Goal: Information Seeking & Learning: Learn about a topic

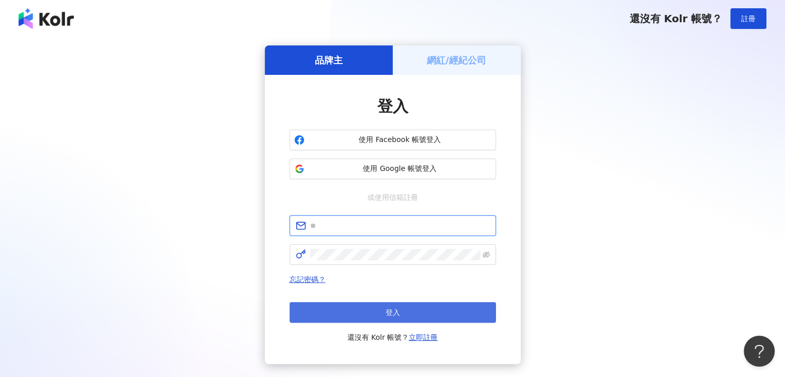
type input "**********"
click at [383, 308] on button "登入" at bounding box center [392, 312] width 206 height 21
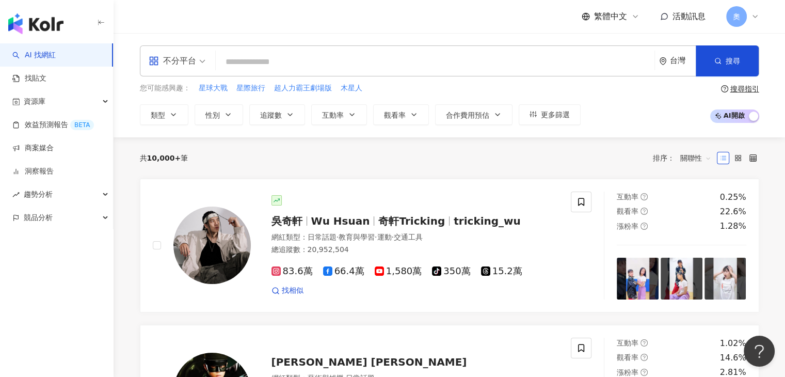
click at [293, 21] on div "繁體中文 活動訊息 奧" at bounding box center [449, 16] width 619 height 33
click at [467, 25] on div "繁體中文 活動訊息 奧" at bounding box center [449, 16] width 619 height 33
click at [167, 114] on button "類型" at bounding box center [164, 114] width 48 height 21
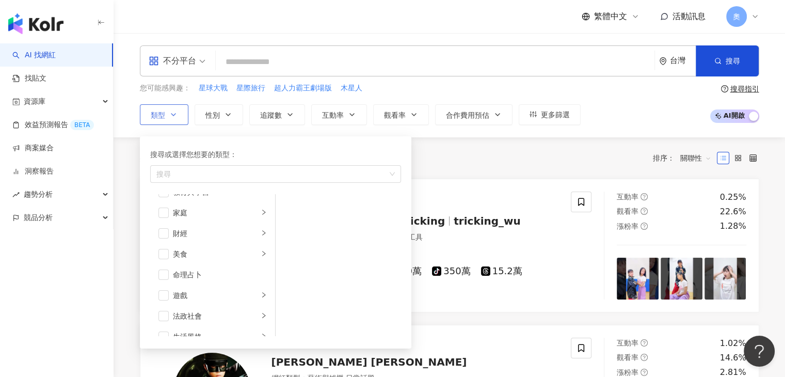
scroll to position [103, 0]
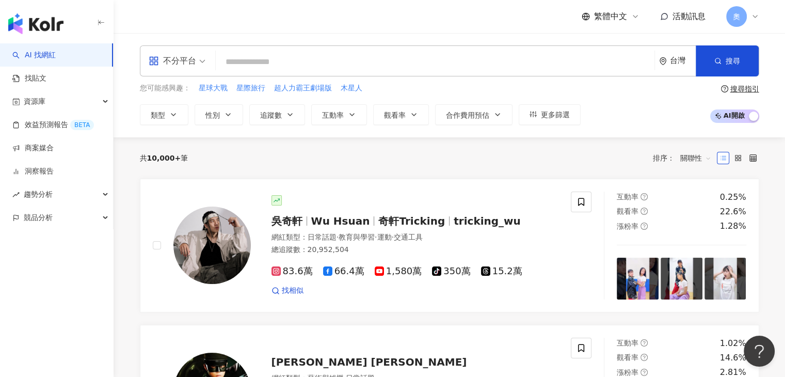
click at [308, 64] on input "search" at bounding box center [435, 62] width 430 height 20
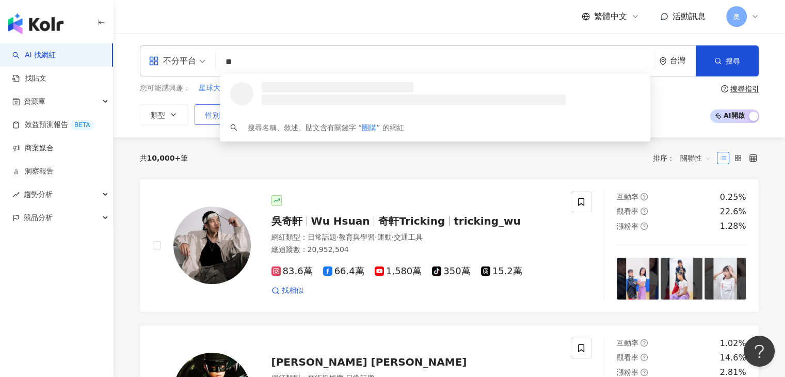
type input "**"
click at [213, 116] on span "性別" at bounding box center [212, 115] width 14 height 8
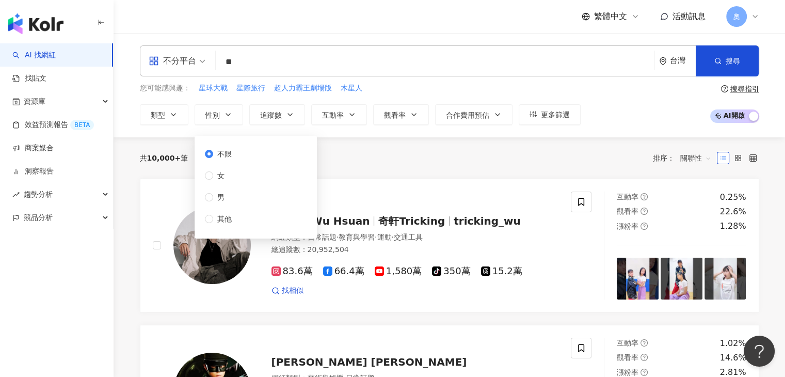
click at [239, 180] on div "不限 女 男 其他" at bounding box center [256, 187] width 110 height 90
click at [223, 176] on span "女" at bounding box center [220, 175] width 15 height 11
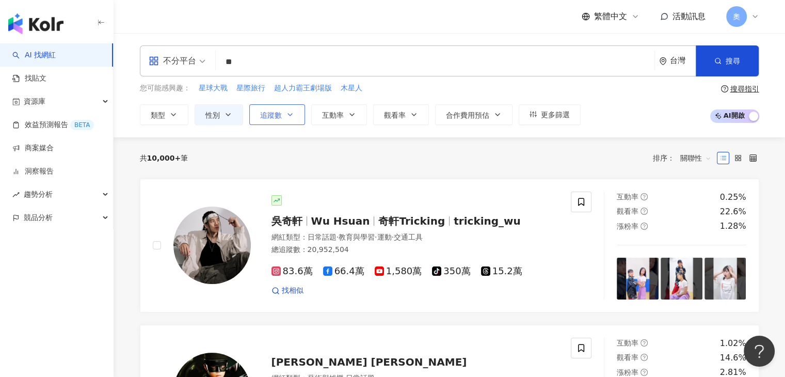
click at [280, 121] on button "追蹤數" at bounding box center [277, 114] width 56 height 21
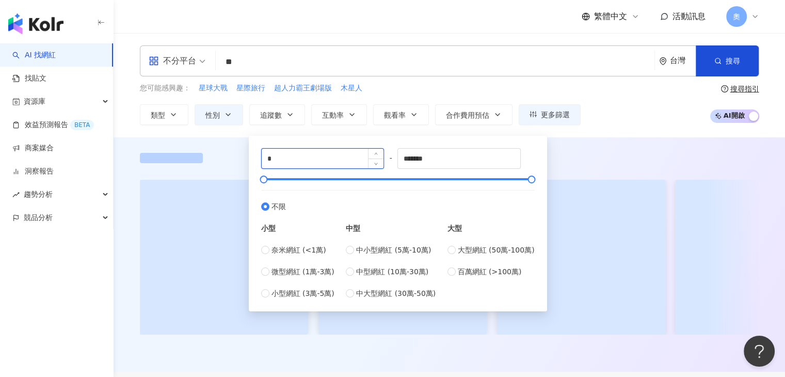
click at [306, 165] on input "*" at bounding box center [323, 159] width 122 height 20
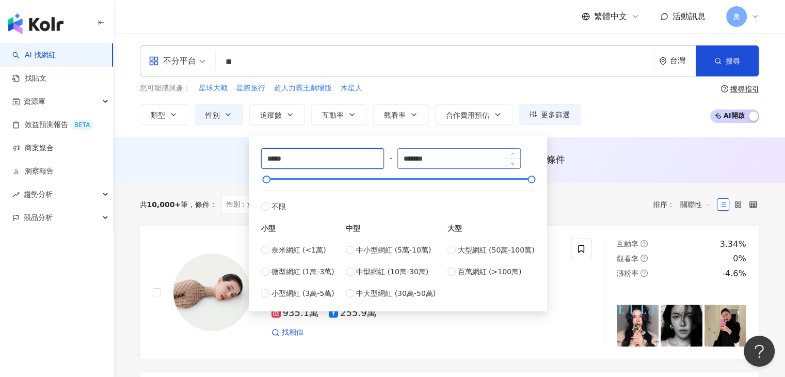
type input "*****"
drag, startPoint x: 466, startPoint y: 157, endPoint x: 386, endPoint y: 154, distance: 80.0
click at [386, 154] on div "***** - ******* 不限 小型 奈米網紅 (<1萬) 微型網紅 (1萬-3萬) 小型網紅 (3萬-5萬) 中型 中小型網紅 (5萬-10萬) 中型…" at bounding box center [397, 223] width 273 height 151
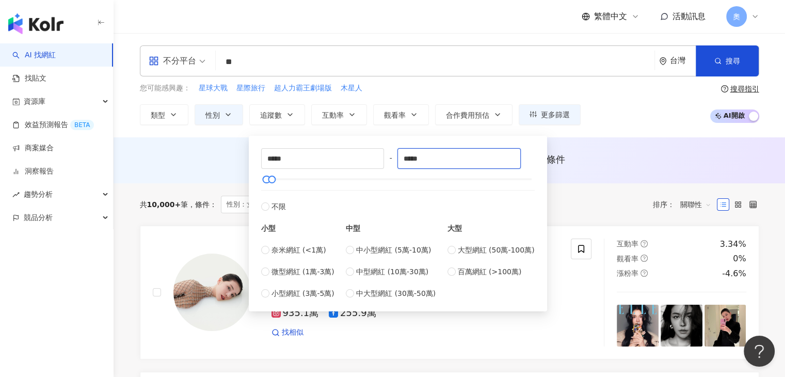
type input "*****"
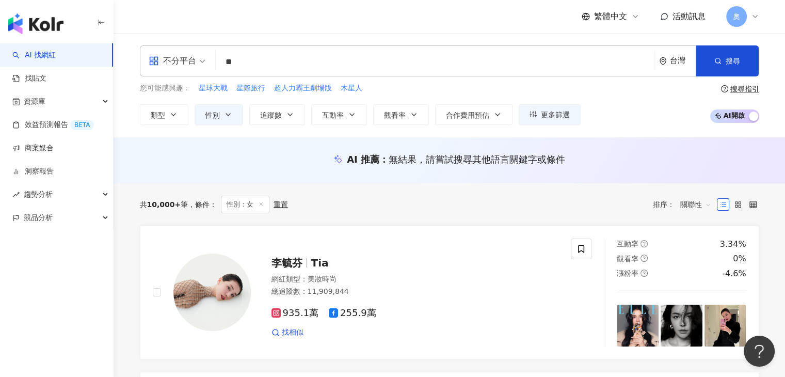
click at [591, 203] on div "共 10,000+ 筆 條件 ： 性別：女 重置 排序： 關聯性" at bounding box center [449, 204] width 619 height 18
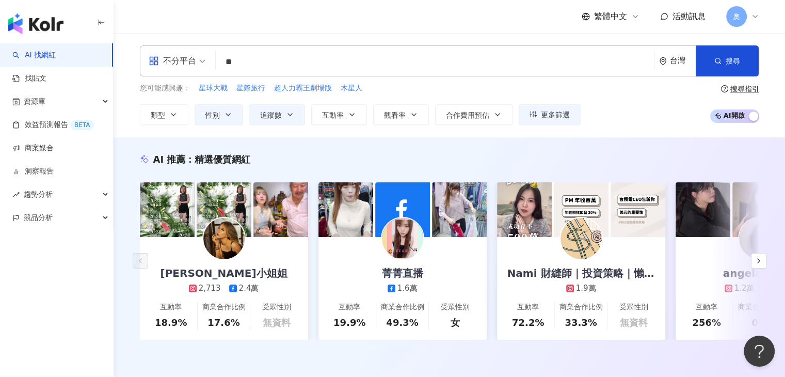
click at [157, 61] on icon "appstore" at bounding box center [153, 61] width 8 height 8
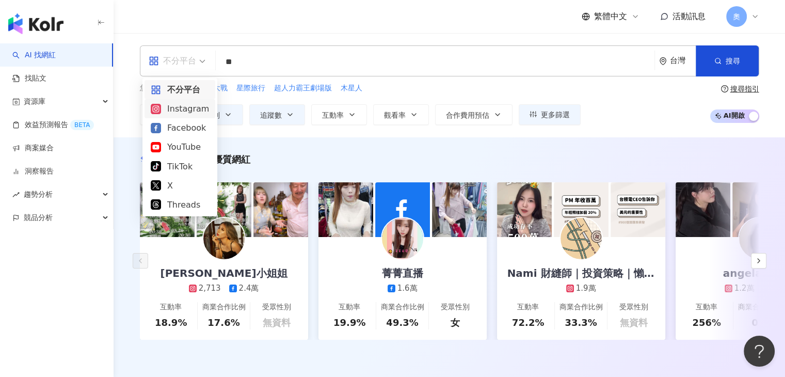
click at [180, 112] on div "Instagram" at bounding box center [180, 108] width 58 height 13
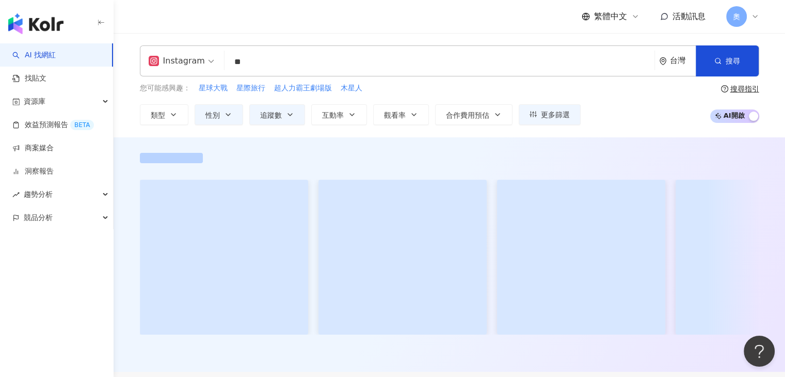
click at [270, 64] on input "**" at bounding box center [439, 62] width 421 height 20
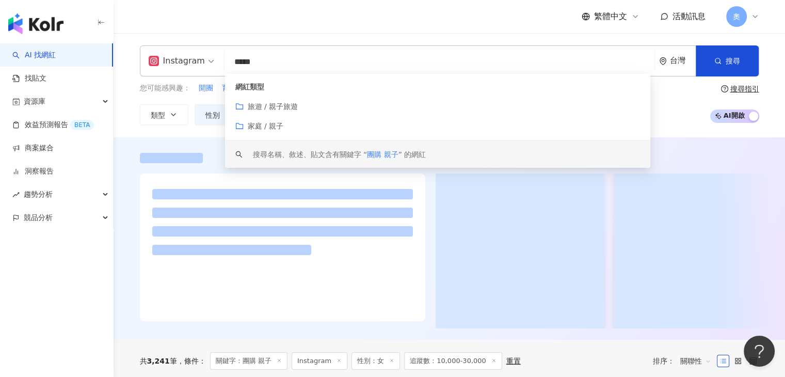
type input "*****"
click at [682, 112] on div "您可能感興趣： 開團 育兒分享 親子旅 育兒 親子育兒 類型 性別 追蹤數 互動率 觀看率 合作費用預估 更多篩選 不限 女 男 其他 ***** - ***…" at bounding box center [449, 104] width 619 height 42
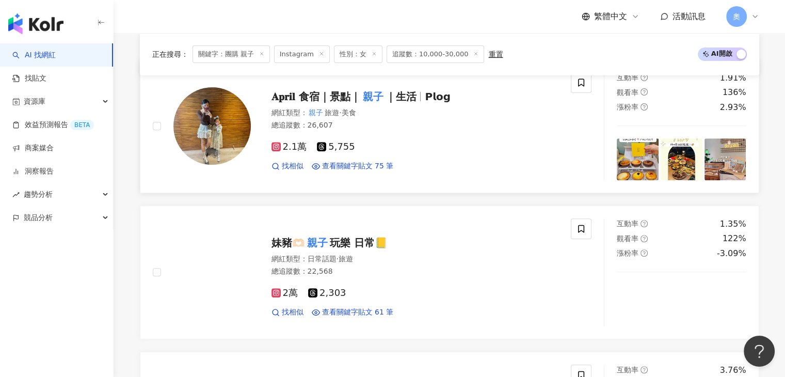
scroll to position [316, 0]
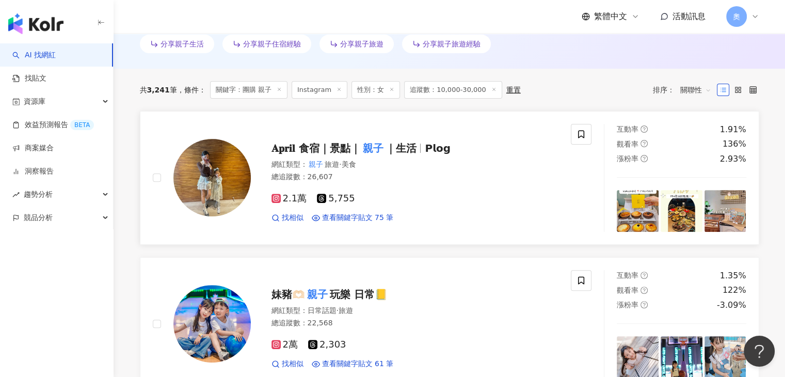
click at [392, 145] on span "｜生活" at bounding box center [400, 148] width 31 height 12
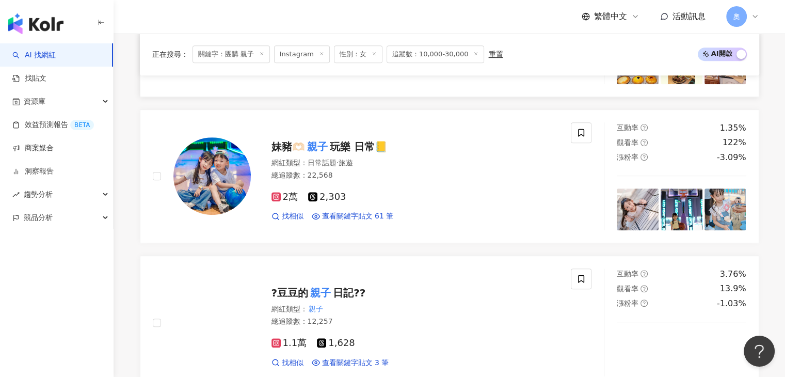
scroll to position [470, 0]
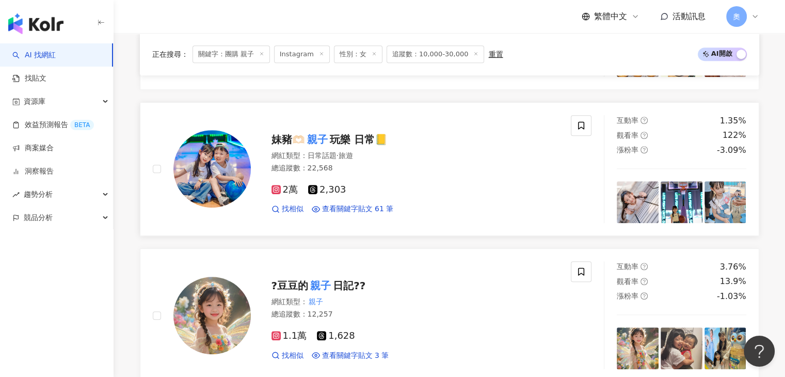
click at [369, 142] on span "玩樂 日常📒" at bounding box center [359, 139] width 58 height 12
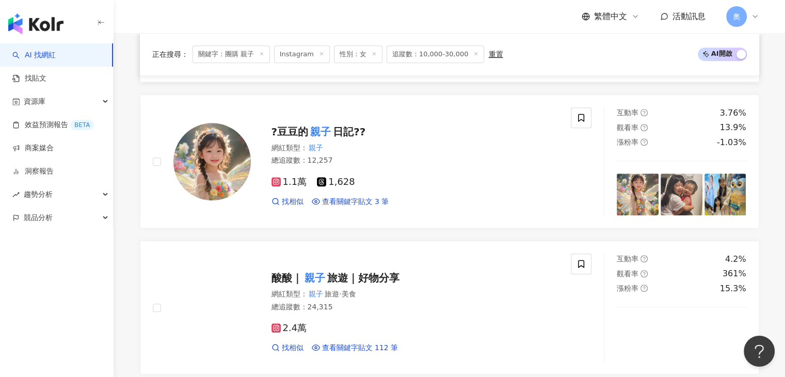
scroll to position [625, 0]
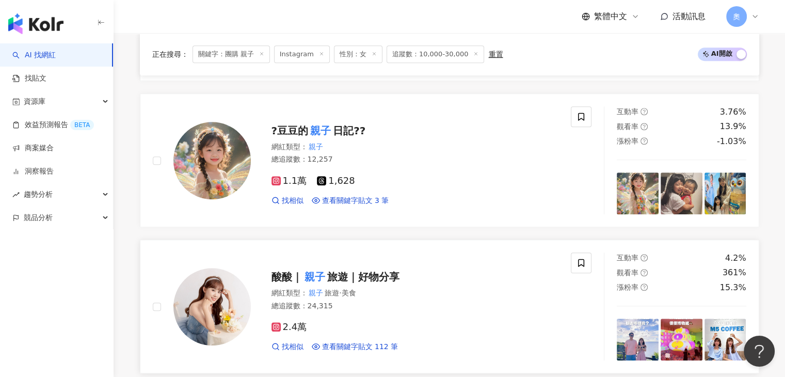
click at [380, 270] on span "旅遊｜好物分享" at bounding box center [363, 276] width 72 height 12
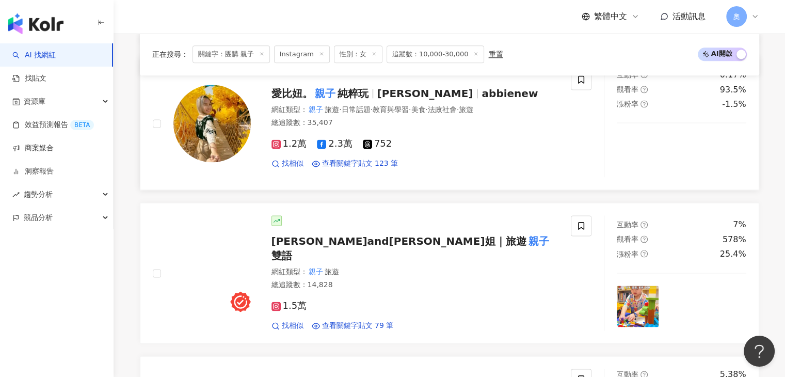
scroll to position [1399, 0]
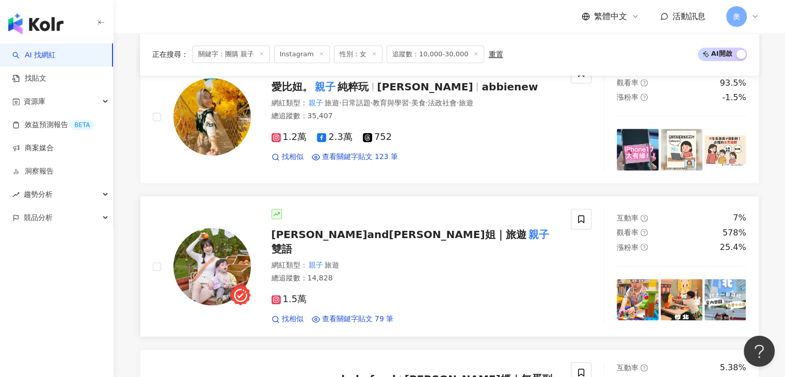
click at [385, 260] on div "網紅類型 ： 親子 旅遊" at bounding box center [414, 265] width 287 height 10
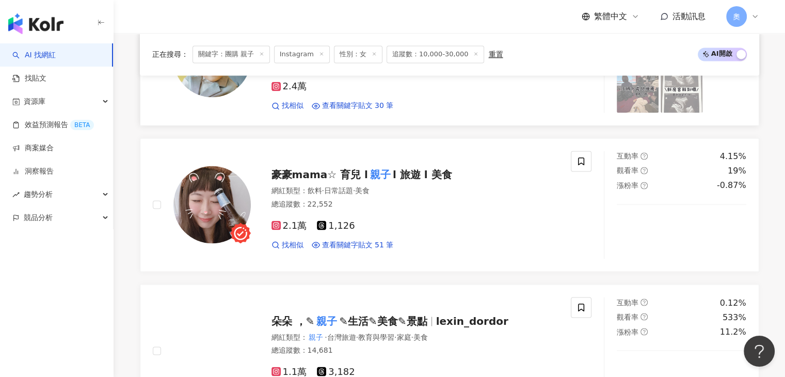
scroll to position [1760, 0]
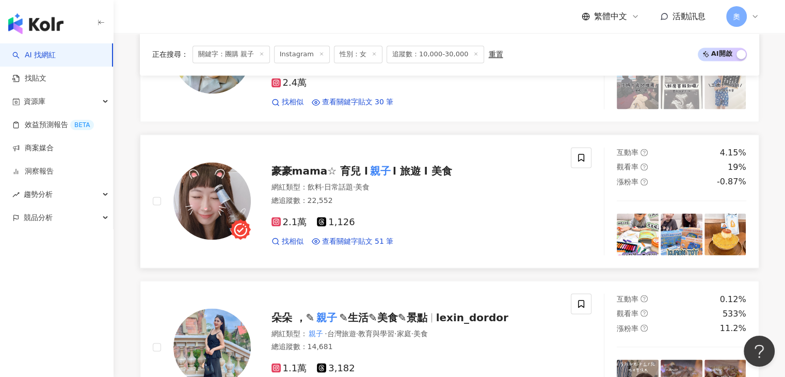
click at [419, 165] on span "l 旅遊 l 美食" at bounding box center [422, 171] width 59 height 12
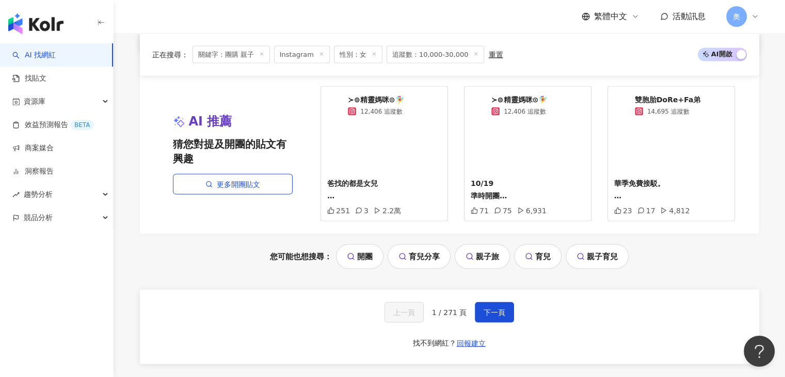
scroll to position [2121, 0]
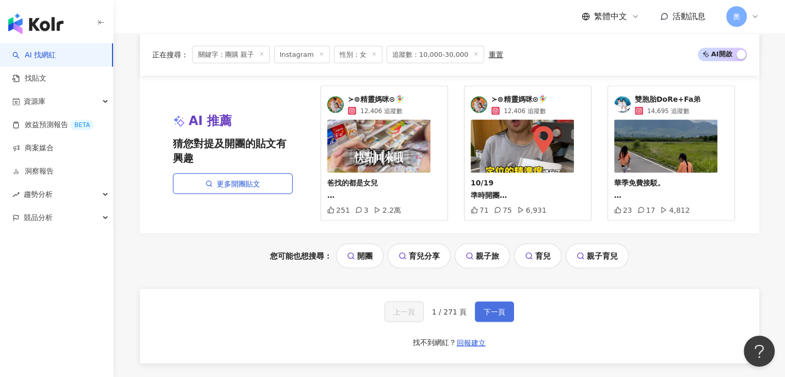
click at [498, 307] on span "下一頁" at bounding box center [494, 311] width 22 height 8
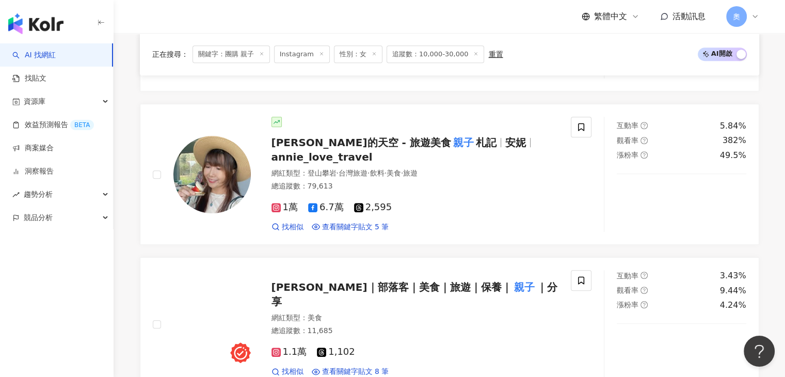
scroll to position [470, 0]
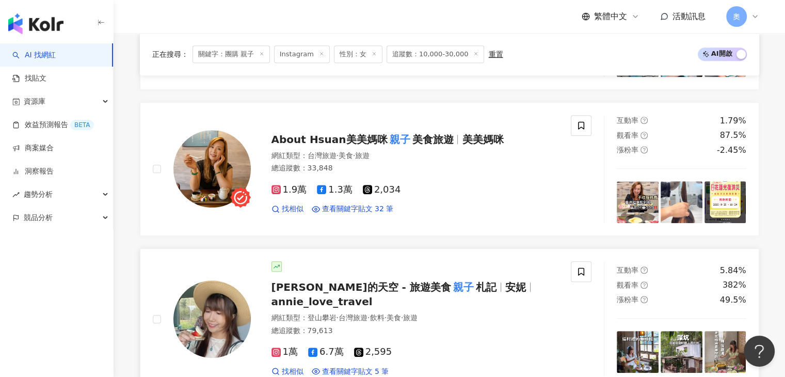
click at [476, 289] on span "札記" at bounding box center [486, 287] width 21 height 12
click at [454, 161] on div "網紅類型 ： 台灣旅遊 · 美食 · 旅遊 總追蹤數 ： 33,848" at bounding box center [414, 163] width 287 height 25
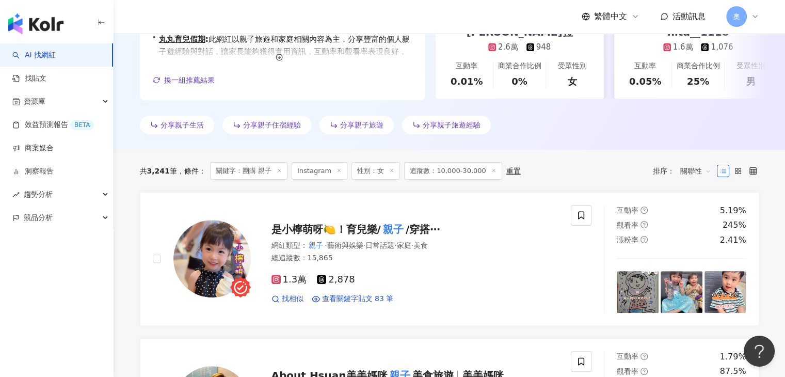
scroll to position [316, 0]
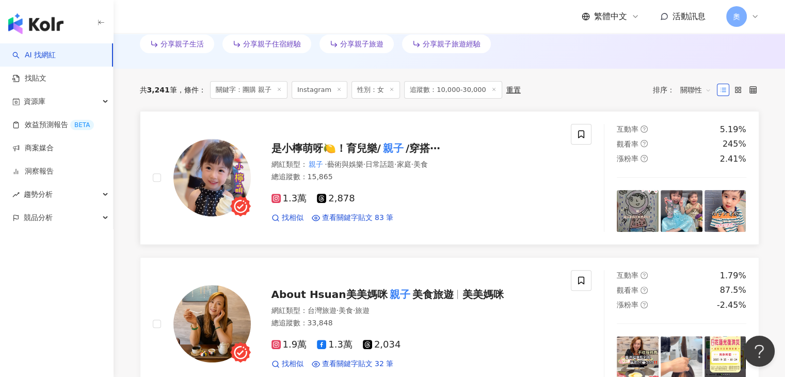
click at [407, 152] on span "/穿搭⋯" at bounding box center [422, 148] width 35 height 12
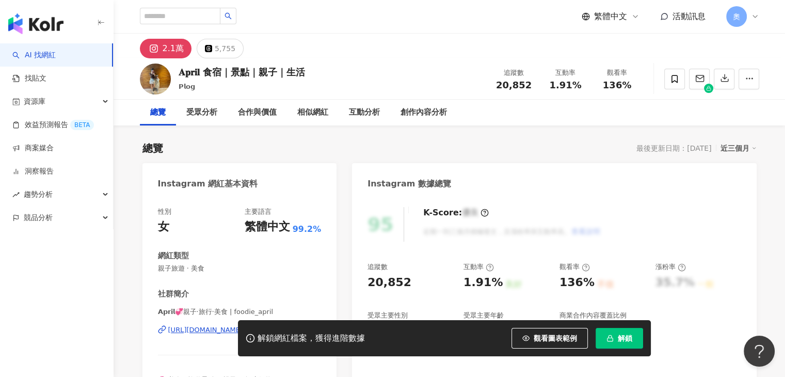
scroll to position [155, 0]
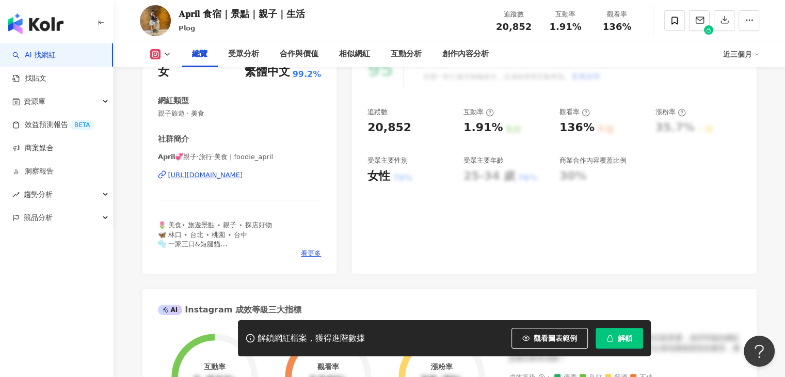
click at [243, 176] on div "https://www.instagram.com/foodie_april/" at bounding box center [205, 174] width 75 height 9
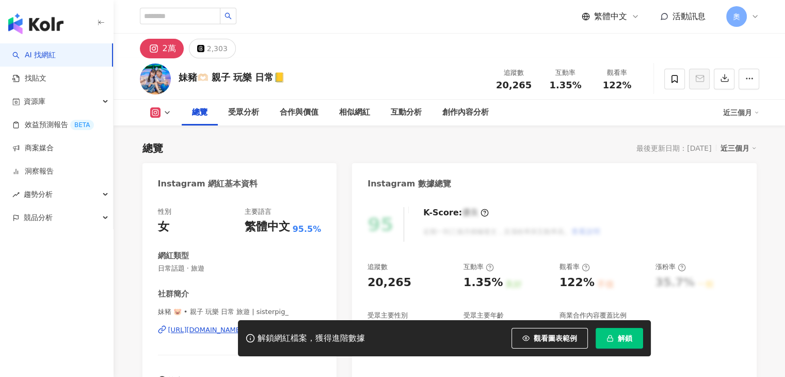
click at [243, 325] on div "https://www.instagram.com/sisterpig_/" at bounding box center [205, 329] width 75 height 9
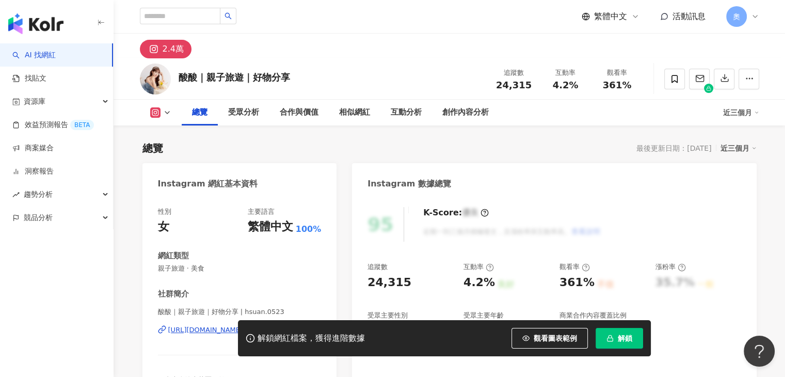
scroll to position [103, 0]
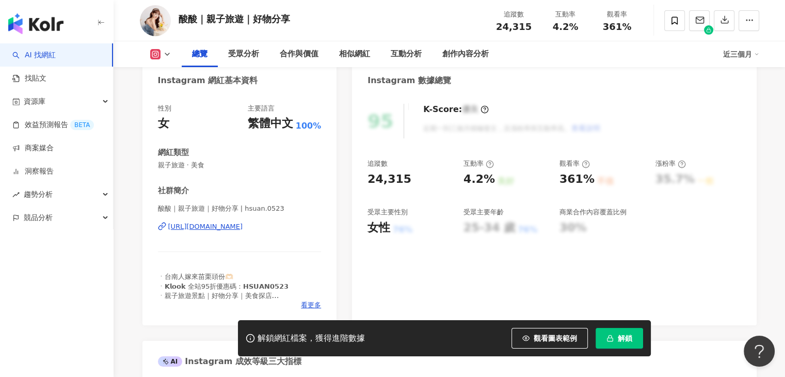
click at [243, 227] on div "https://www.instagram.com/hsuan.0523/" at bounding box center [205, 226] width 75 height 9
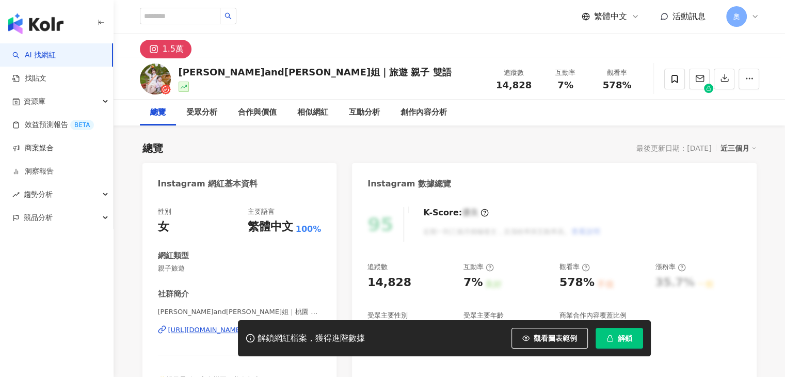
scroll to position [103, 0]
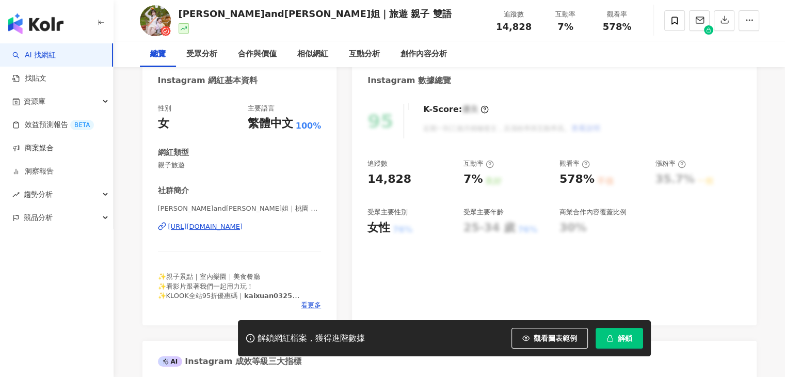
click at [280, 231] on div "玹玹and玹姐｜桃園 台北 親子旅遊 | kaixuan_0325 https://www.instagram.com/kaixuan_0325/" at bounding box center [240, 234] width 164 height 60
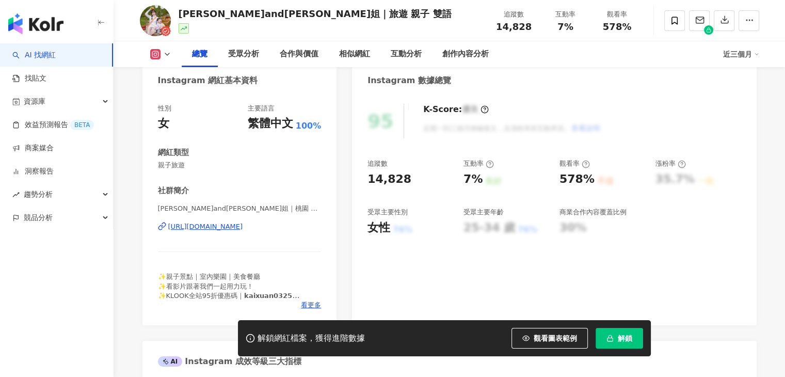
click at [243, 226] on div "https://www.instagram.com/kaixuan_0325/" at bounding box center [205, 226] width 75 height 9
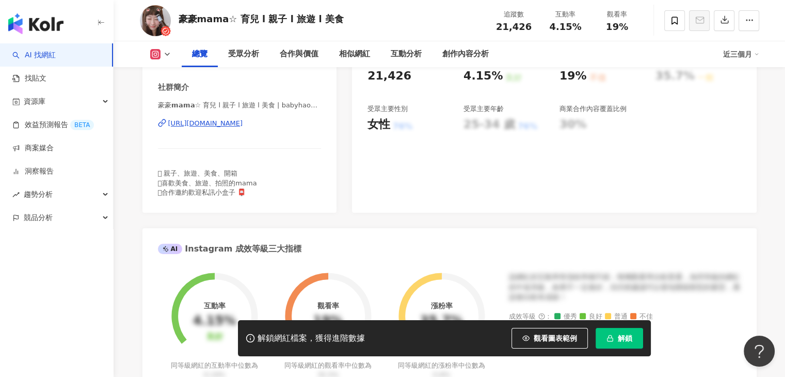
click at [243, 120] on div "https://www.instagram.com/babyhao628/" at bounding box center [205, 123] width 75 height 9
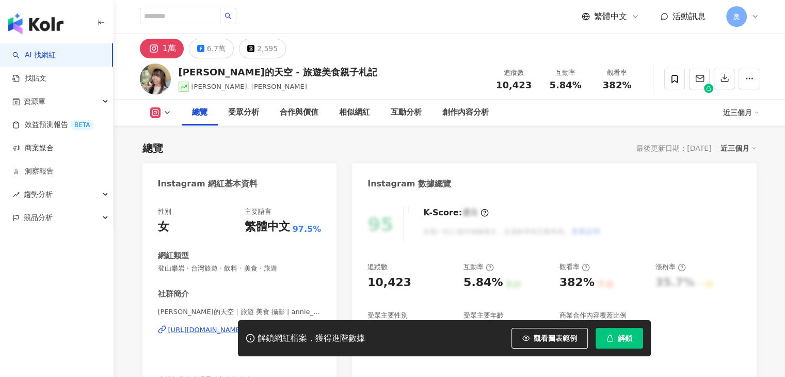
click at [243, 325] on div "[URL][DOMAIN_NAME]" at bounding box center [205, 329] width 75 height 9
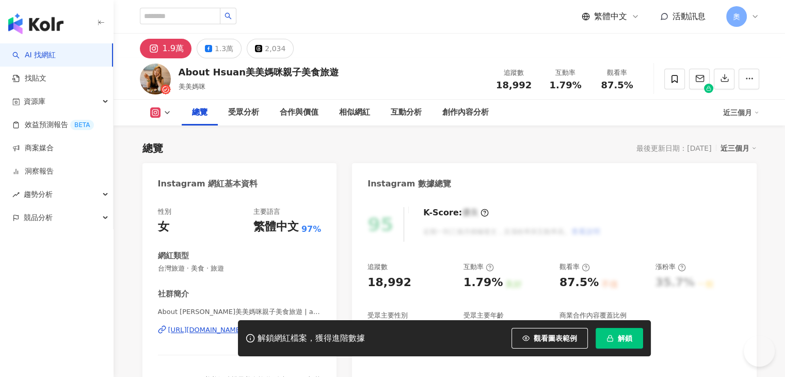
scroll to position [52, 0]
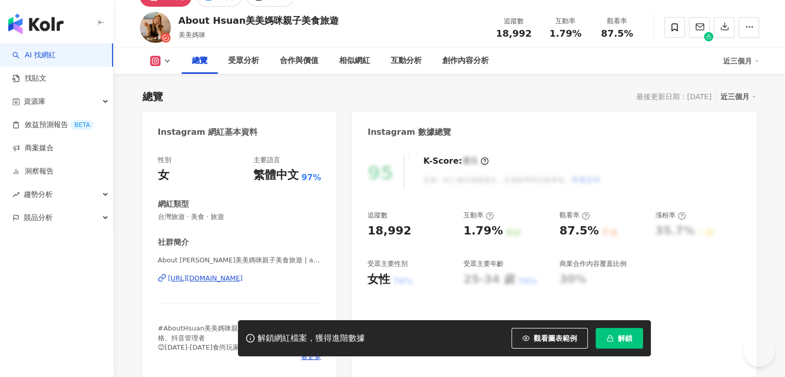
click at [243, 278] on div "[URL][DOMAIN_NAME]" at bounding box center [205, 277] width 75 height 9
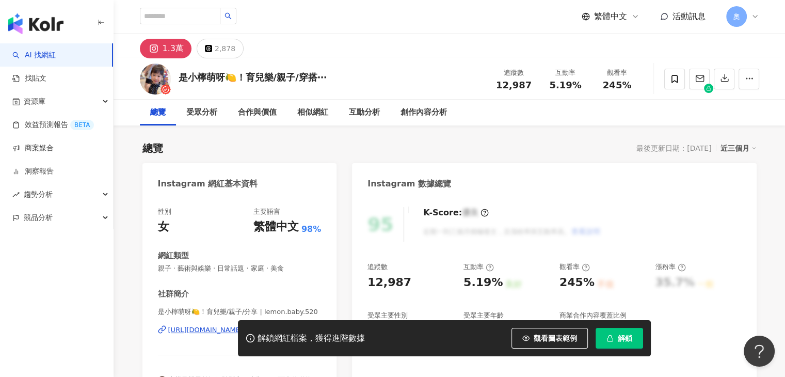
click at [238, 56] on div "1.3萬 2,878" at bounding box center [192, 49] width 104 height 20
click at [233, 47] on button "2,878" at bounding box center [220, 49] width 47 height 20
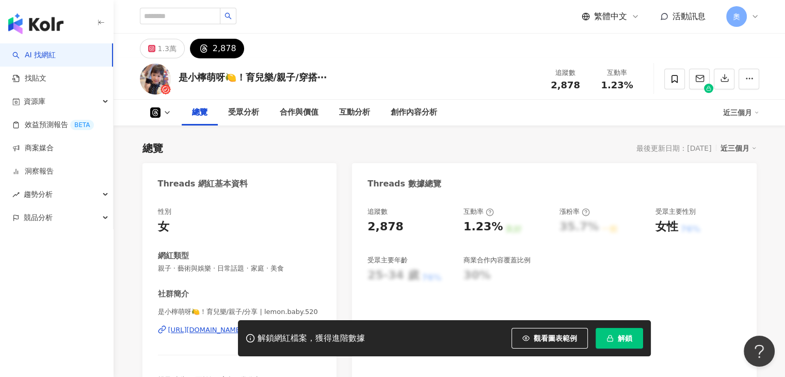
scroll to position [103, 0]
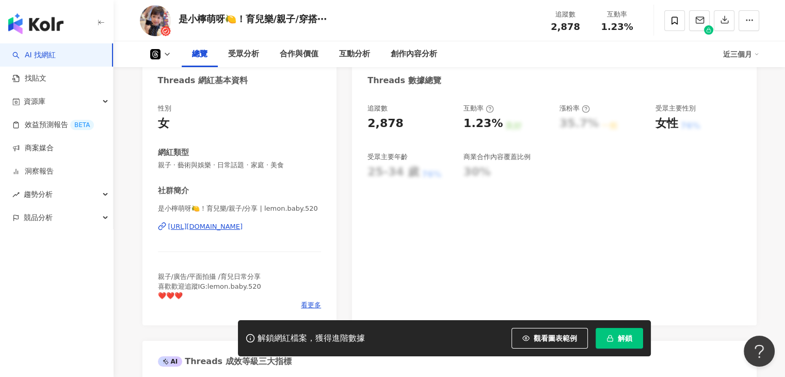
click at [225, 227] on div "[URL][DOMAIN_NAME]" at bounding box center [205, 226] width 75 height 9
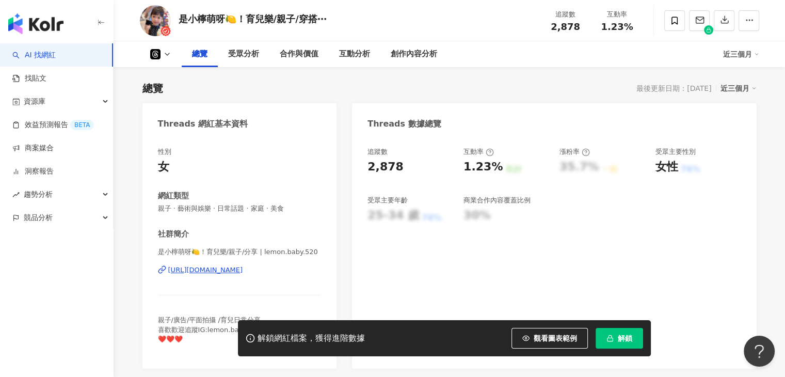
scroll to position [0, 0]
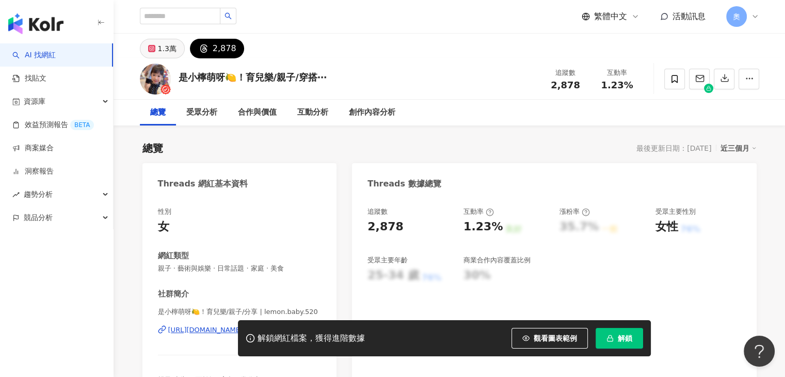
click at [158, 53] on div "1.3萬" at bounding box center [167, 48] width 19 height 14
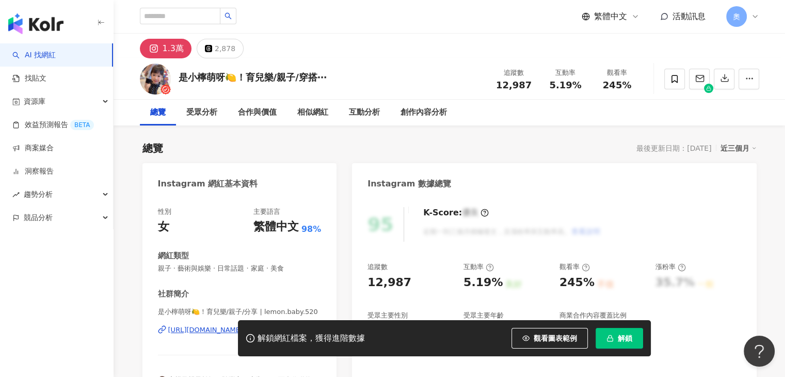
click at [256, 226] on div "繁體中文" at bounding box center [275, 227] width 45 height 16
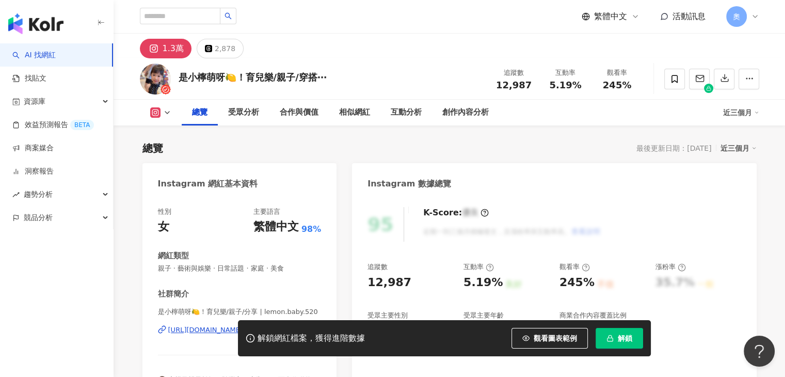
scroll to position [103, 0]
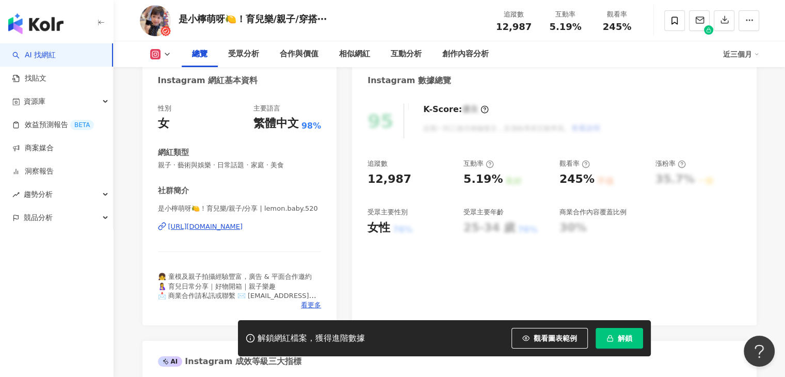
click at [243, 227] on div "[URL][DOMAIN_NAME]" at bounding box center [205, 226] width 75 height 9
